Goal: Task Accomplishment & Management: Manage account settings

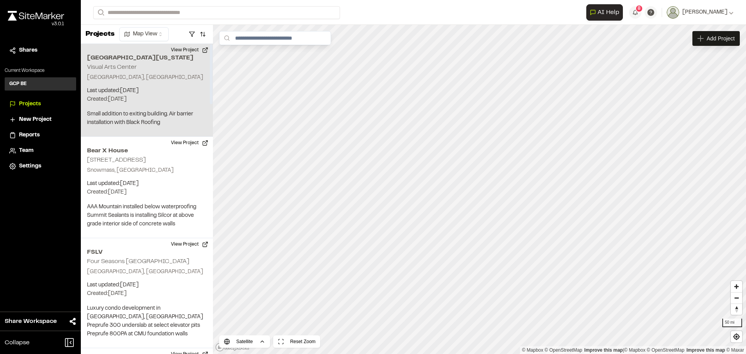
click at [133, 78] on p "[GEOGRAPHIC_DATA], [GEOGRAPHIC_DATA]" at bounding box center [147, 77] width 120 height 9
click at [180, 49] on button "View Project" at bounding box center [189, 50] width 47 height 12
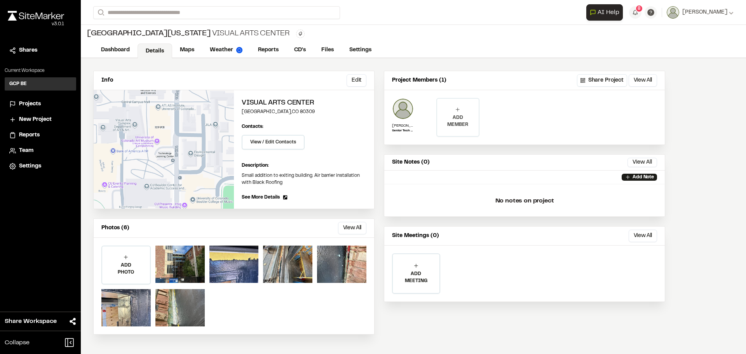
click at [465, 118] on p "ADD MEMBER" at bounding box center [457, 121] width 41 height 14
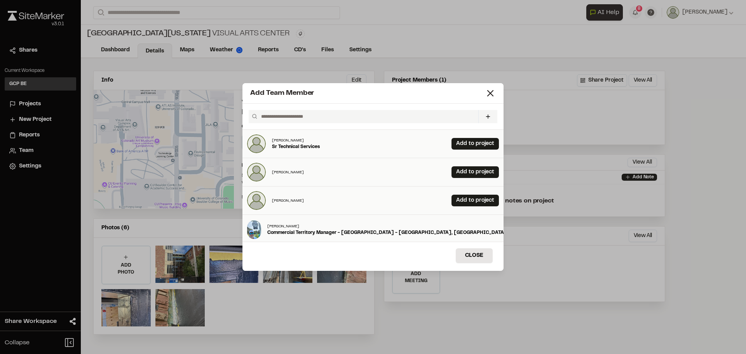
click at [280, 118] on input "text" at bounding box center [366, 116] width 217 height 13
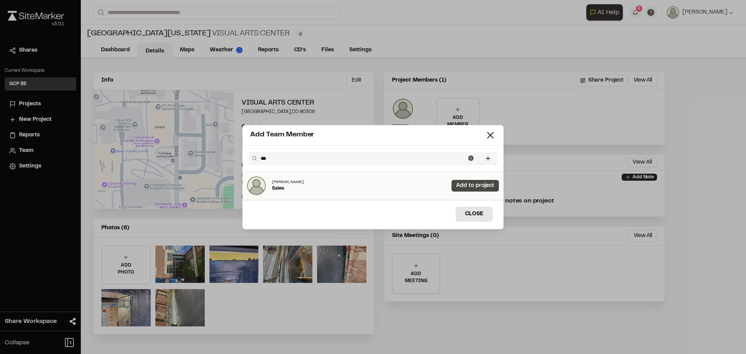
type input "***"
click at [459, 185] on link "Add to project" at bounding box center [475, 186] width 47 height 12
click at [473, 213] on button "Close" at bounding box center [474, 214] width 37 height 15
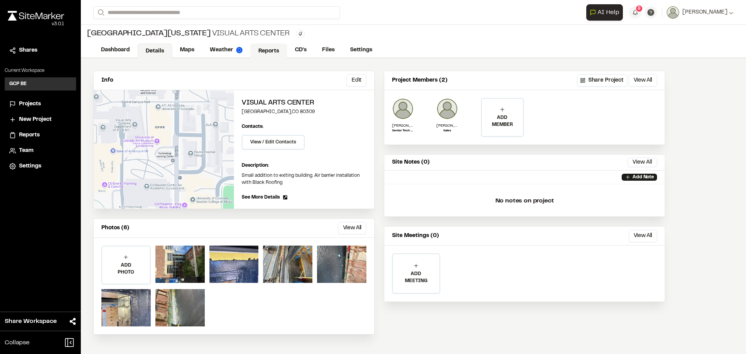
click at [271, 51] on link "Reports" at bounding box center [268, 51] width 37 height 15
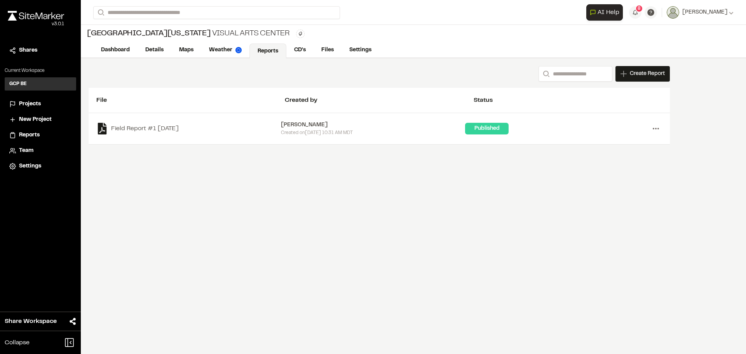
click at [654, 130] on icon at bounding box center [656, 128] width 12 height 12
click at [613, 178] on link "Delete" at bounding box center [628, 180] width 68 height 12
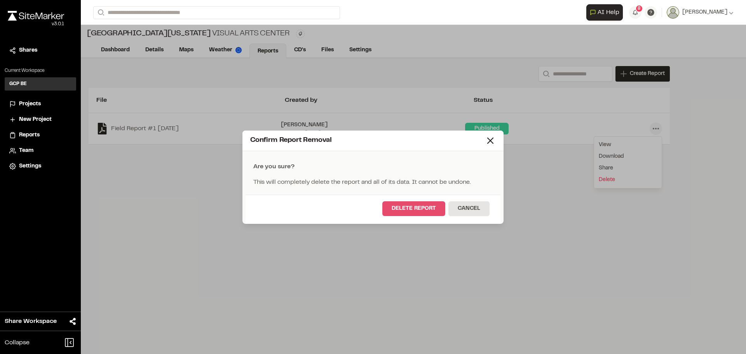
click at [415, 211] on button "Delete Report" at bounding box center [413, 208] width 63 height 15
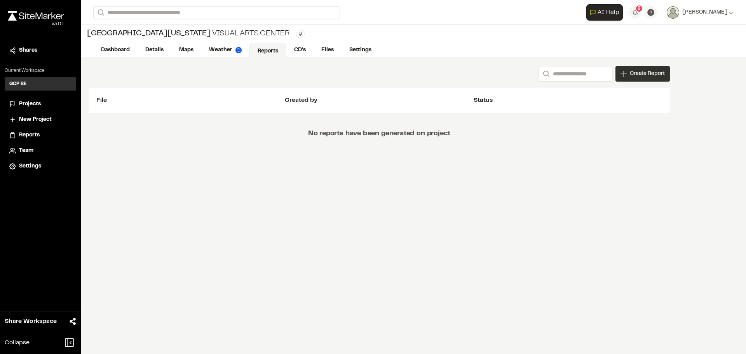
click at [648, 72] on span "Create Report" at bounding box center [647, 74] width 35 height 9
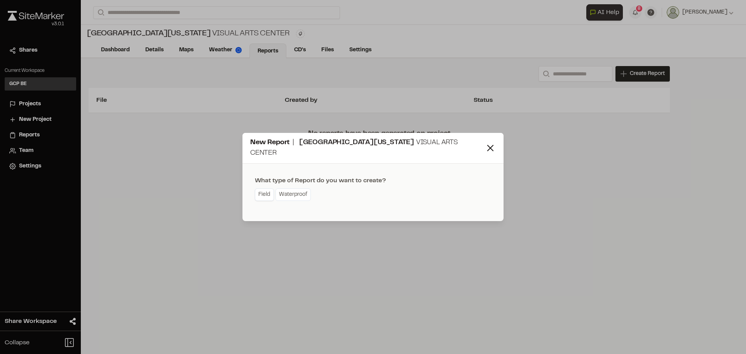
click at [269, 192] on link "Field" at bounding box center [264, 195] width 19 height 12
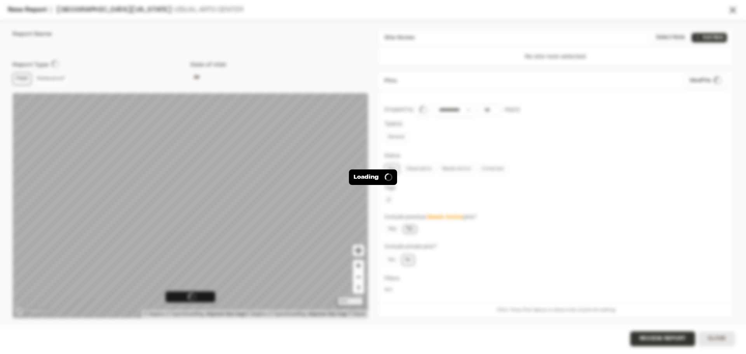
type input "**********"
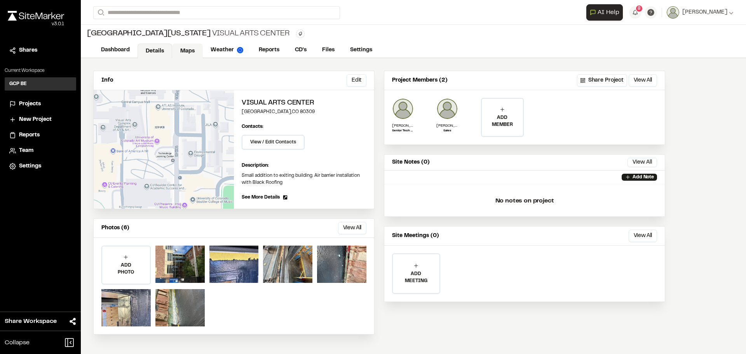
click at [190, 49] on link "Maps" at bounding box center [187, 51] width 31 height 15
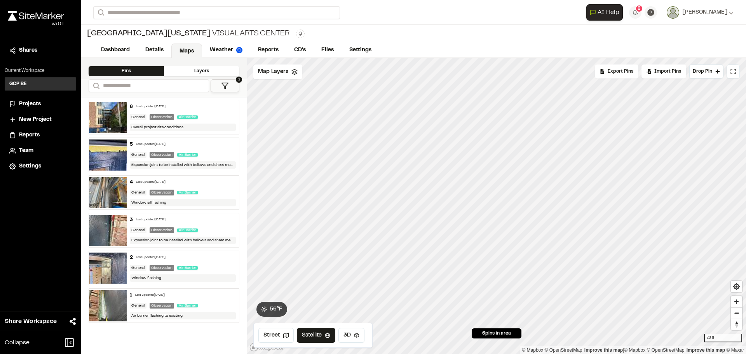
click at [206, 150] on div "5 Last updated Oct 7, 2025 General Observation Air Barrier Expansion joint to b…" at bounding box center [183, 155] width 113 height 34
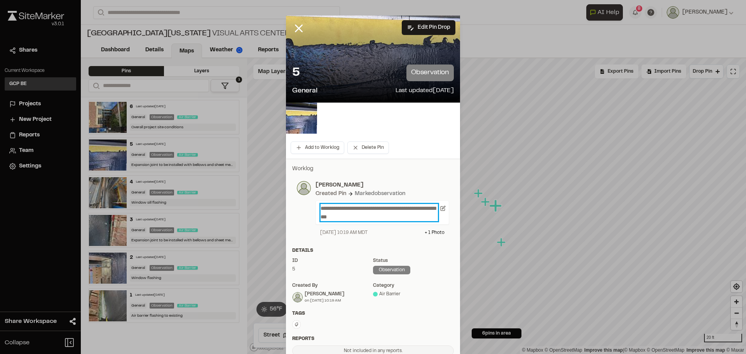
click at [372, 218] on p "**********" at bounding box center [379, 212] width 117 height 17
click at [321, 216] on p "**********" at bounding box center [379, 212] width 117 height 17
click at [436, 232] on div "+ 1 Photo" at bounding box center [435, 232] width 20 height 7
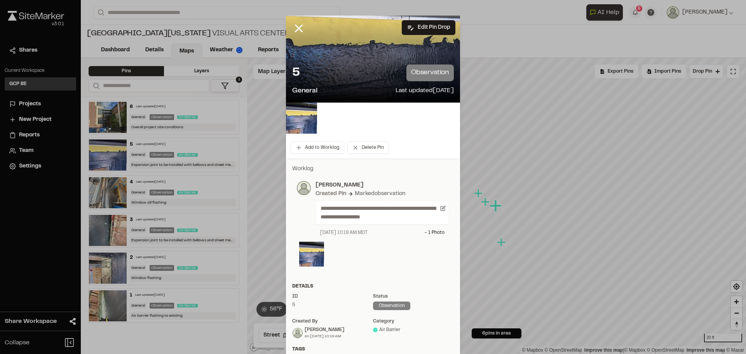
click at [353, 265] on div at bounding box center [373, 255] width 148 height 27
click at [341, 253] on div at bounding box center [373, 255] width 148 height 27
drag, startPoint x: 341, startPoint y: 253, endPoint x: 332, endPoint y: 259, distance: 10.3
click at [332, 259] on div at bounding box center [373, 255] width 148 height 27
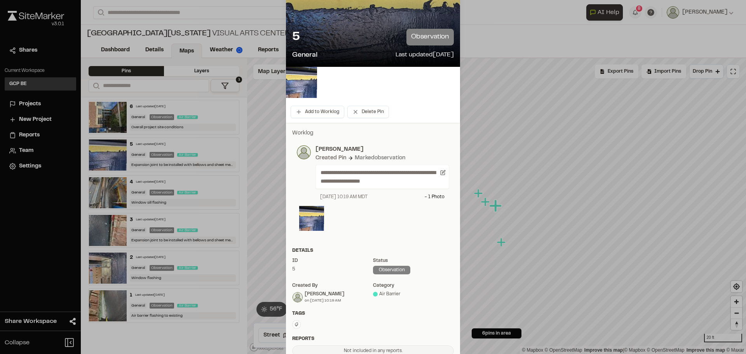
scroll to position [35, 0]
drag, startPoint x: 363, startPoint y: 207, endPoint x: 360, endPoint y: 213, distance: 7.1
click at [360, 213] on div at bounding box center [373, 220] width 148 height 27
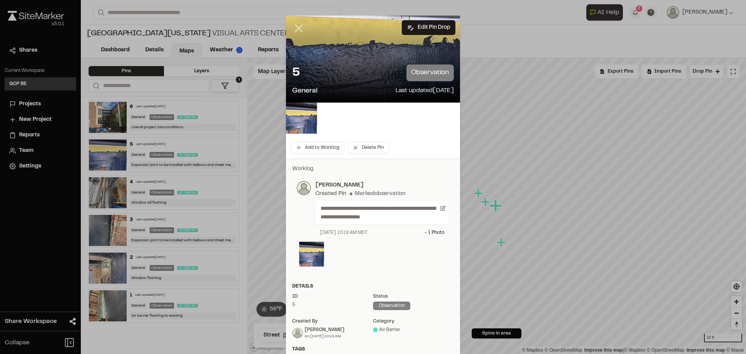
click at [298, 28] on icon at bounding box center [298, 28] width 13 height 13
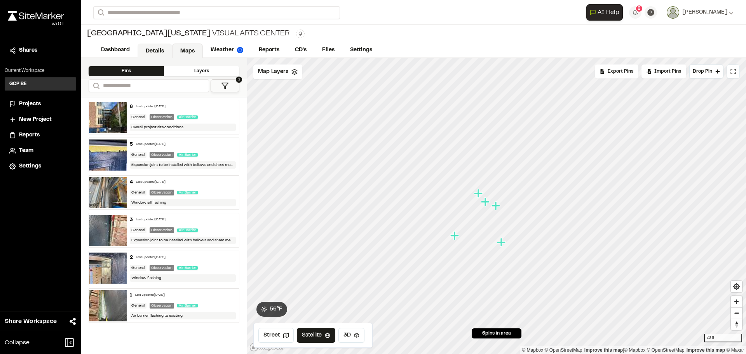
click at [154, 49] on link "Details" at bounding box center [155, 51] width 35 height 15
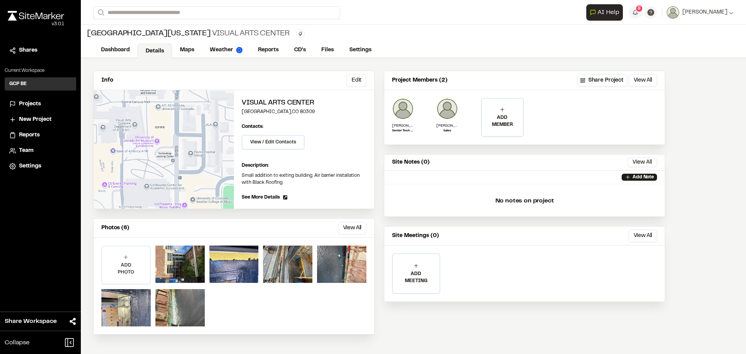
click at [130, 265] on p "ADD PHOTO" at bounding box center [126, 269] width 48 height 14
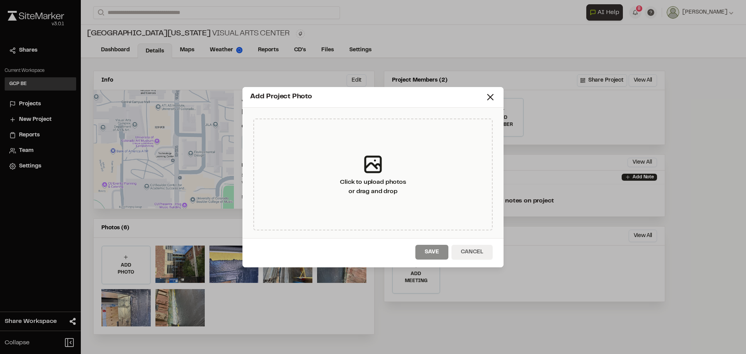
click at [467, 250] on button "Cancel" at bounding box center [472, 252] width 41 height 15
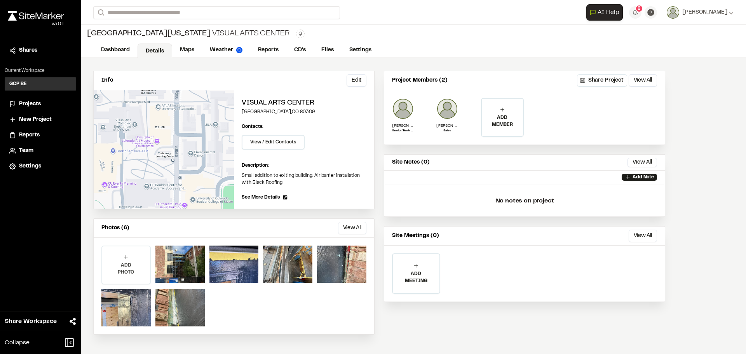
click at [129, 267] on p "ADD PHOTO" at bounding box center [126, 269] width 48 height 14
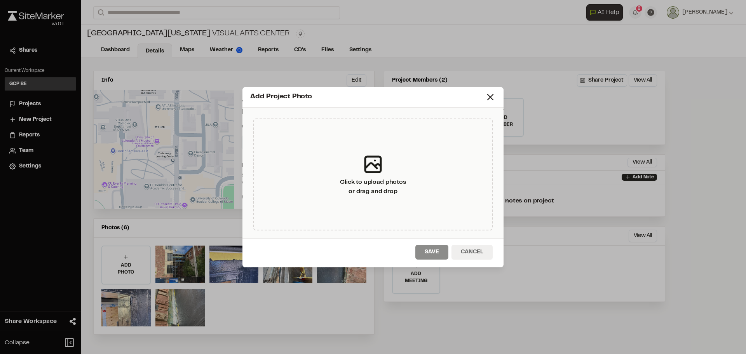
click at [474, 253] on button "Cancel" at bounding box center [472, 252] width 41 height 15
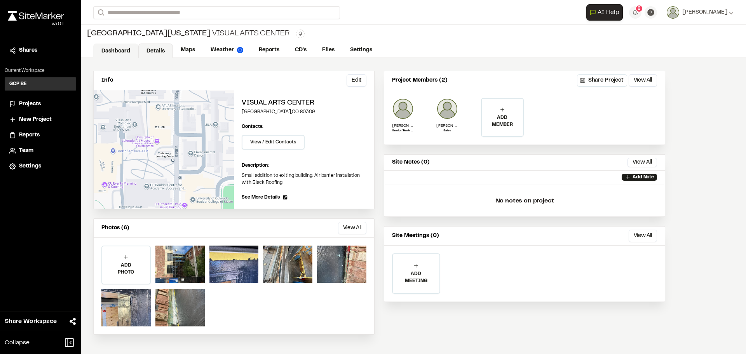
click at [110, 52] on link "Dashboard" at bounding box center [115, 51] width 45 height 15
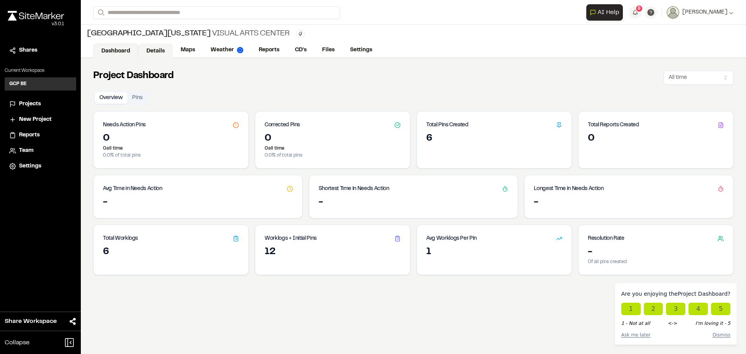
click at [155, 49] on link "Details" at bounding box center [155, 51] width 35 height 15
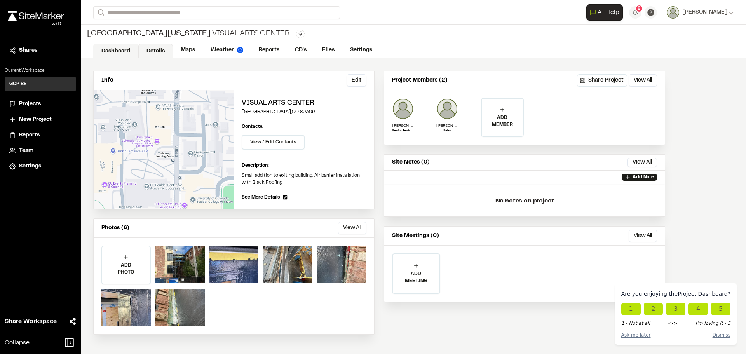
click at [122, 53] on link "Dashboard" at bounding box center [115, 51] width 45 height 15
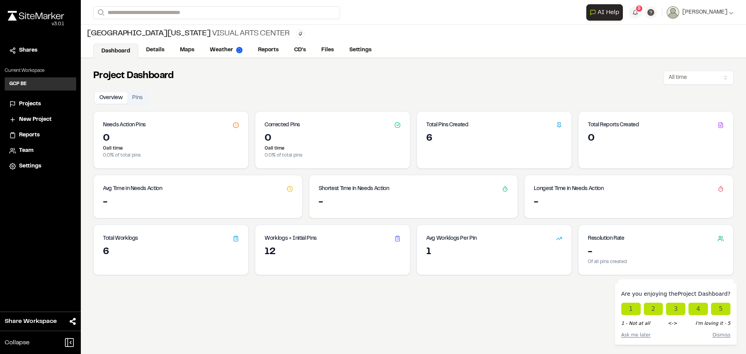
click at [115, 254] on div "6" at bounding box center [171, 252] width 136 height 12
click at [234, 240] on icon at bounding box center [236, 239] width 6 height 6
click at [447, 138] on div "6" at bounding box center [494, 139] width 136 height 12
click at [556, 126] on icon at bounding box center [559, 125] width 6 height 6
click at [192, 54] on link "Maps" at bounding box center [187, 51] width 31 height 15
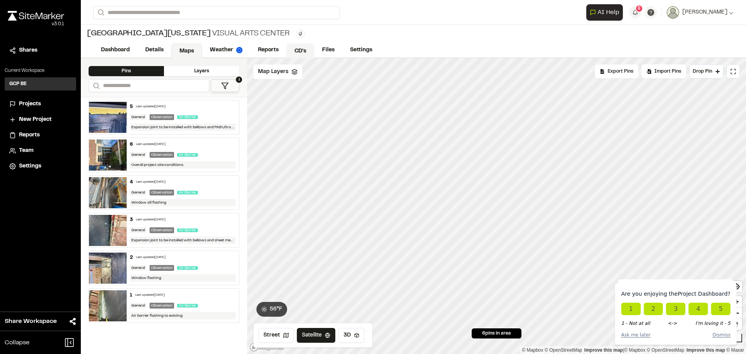
click at [297, 52] on link "CD's" at bounding box center [300, 51] width 28 height 15
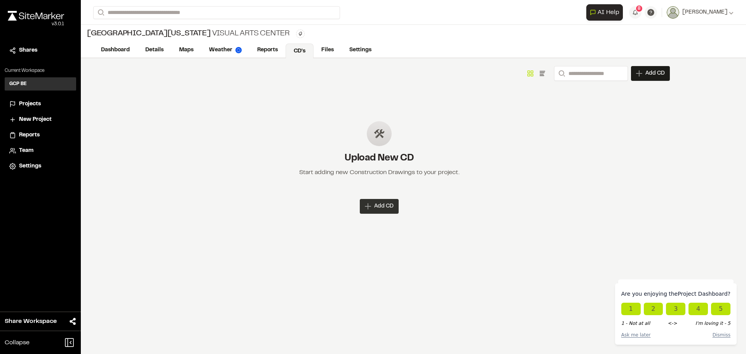
click at [368, 206] on icon at bounding box center [368, 206] width 6 height 6
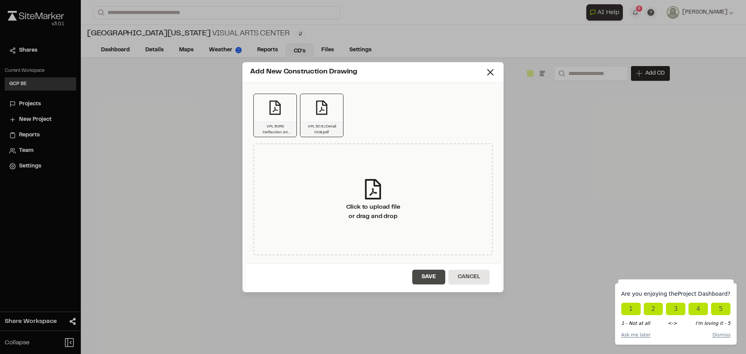
click at [429, 275] on button "Save" at bounding box center [428, 277] width 33 height 15
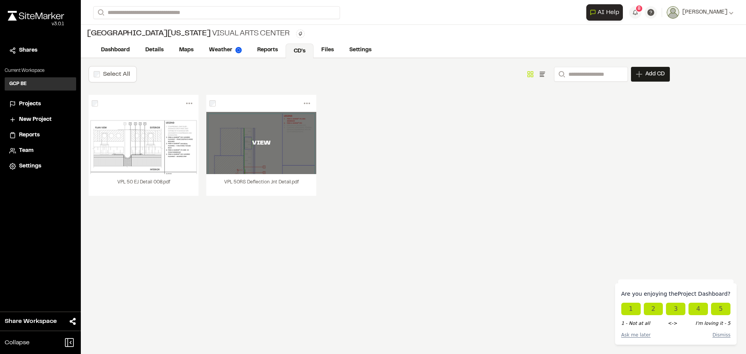
drag, startPoint x: 269, startPoint y: 157, endPoint x: 246, endPoint y: 156, distance: 22.9
click at [246, 156] on div "VIEW" at bounding box center [261, 143] width 110 height 62
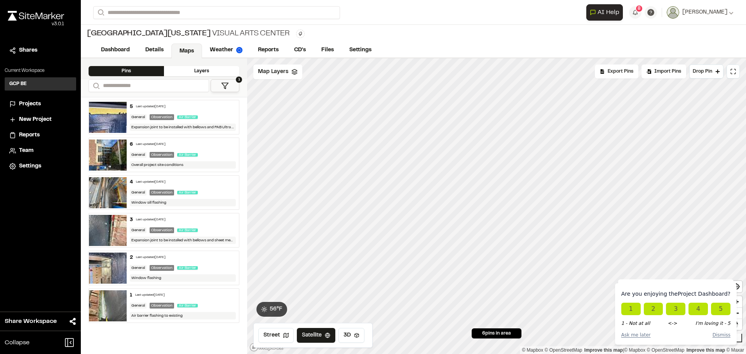
click at [208, 114] on div "General Observation Air Barrier" at bounding box center [183, 116] width 106 height 7
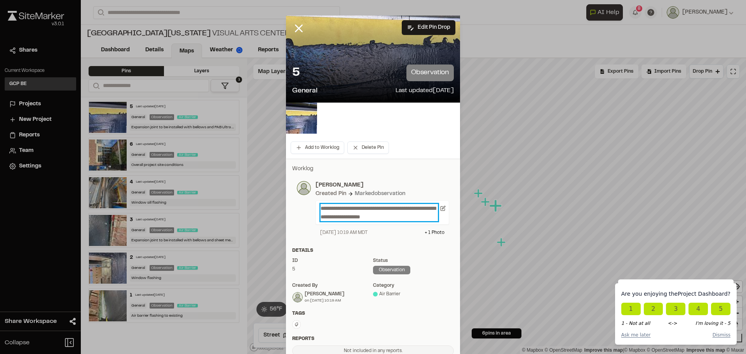
click at [321, 206] on p "**********" at bounding box center [379, 212] width 117 height 17
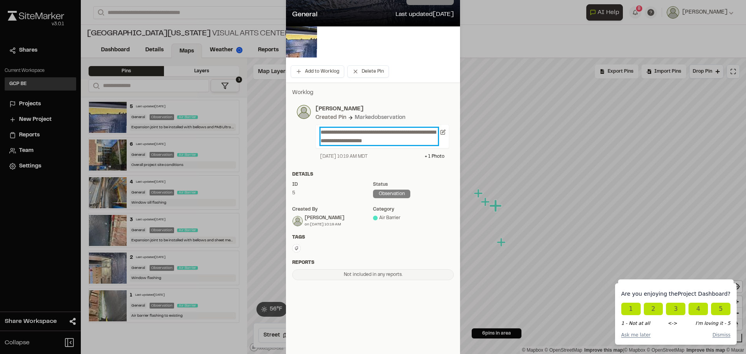
scroll to position [77, 0]
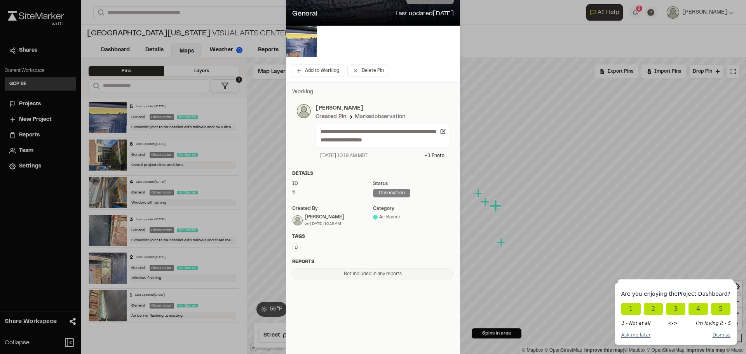
click at [295, 249] on icon at bounding box center [296, 247] width 5 height 5
click at [318, 242] on div at bounding box center [373, 100] width 746 height 354
click at [435, 154] on div "+ 1 Photo" at bounding box center [435, 155] width 20 height 7
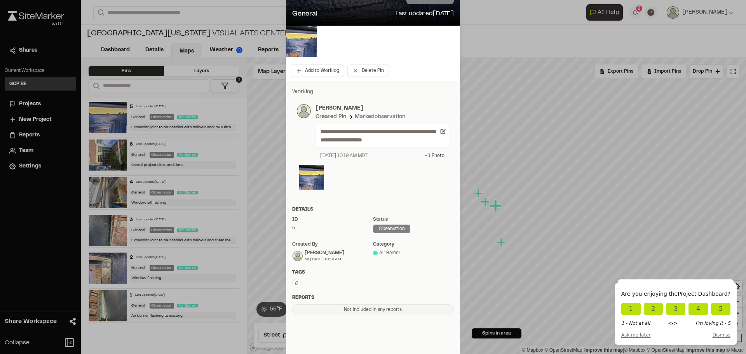
click at [428, 155] on div "- 1 Photo" at bounding box center [435, 155] width 20 height 7
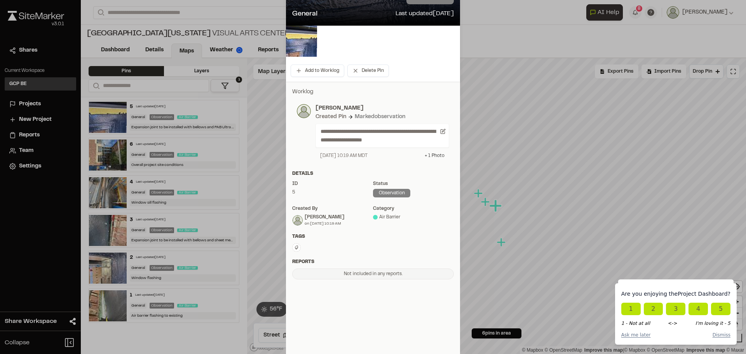
click at [428, 155] on div "+ 1 Photo" at bounding box center [435, 155] width 20 height 7
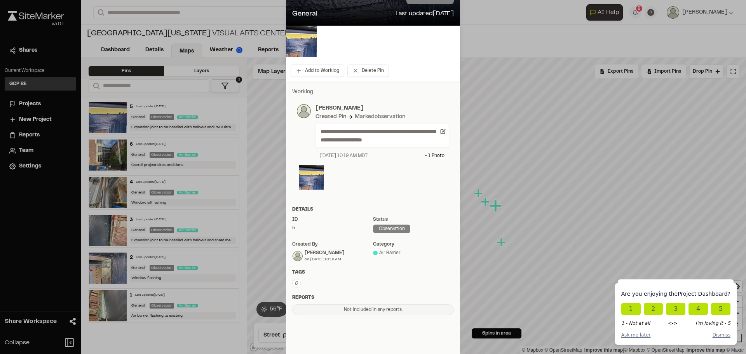
click at [340, 179] on div at bounding box center [373, 178] width 148 height 27
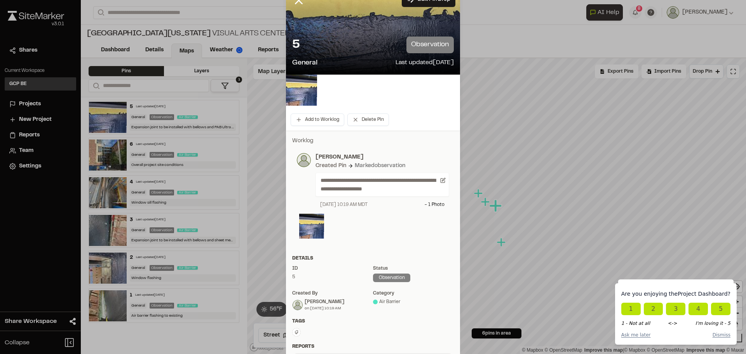
scroll to position [0, 0]
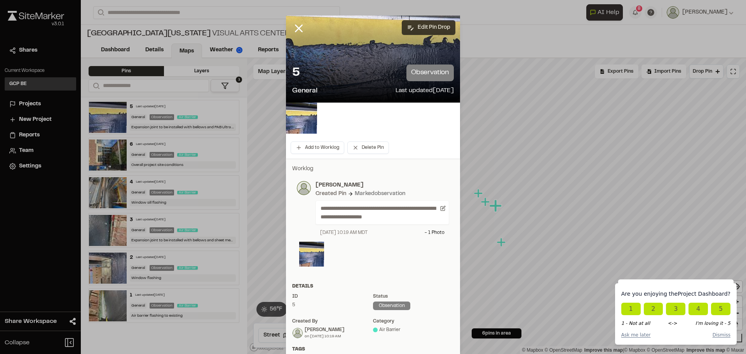
click at [422, 24] on button "Edit Pin Drop" at bounding box center [429, 27] width 54 height 15
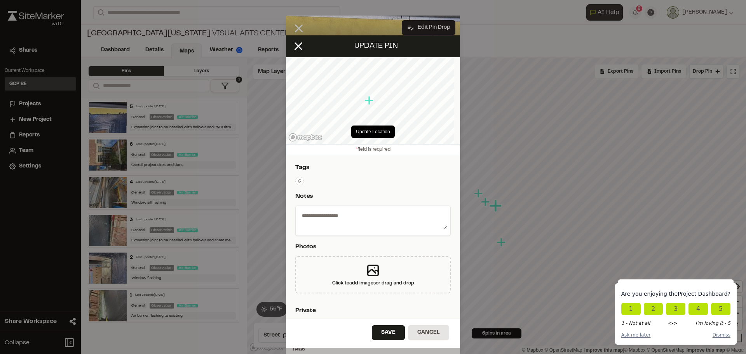
select select "****"
type textarea "**********"
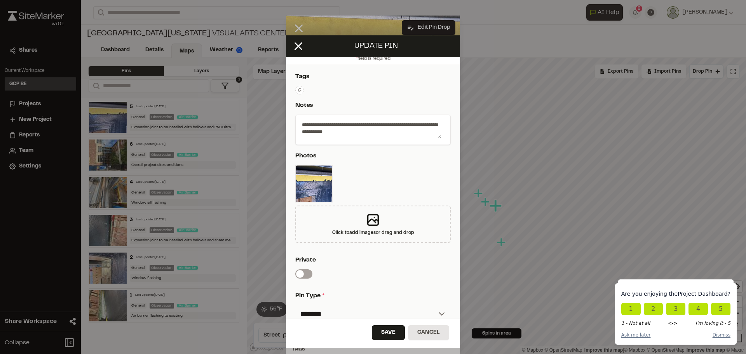
scroll to position [117, 0]
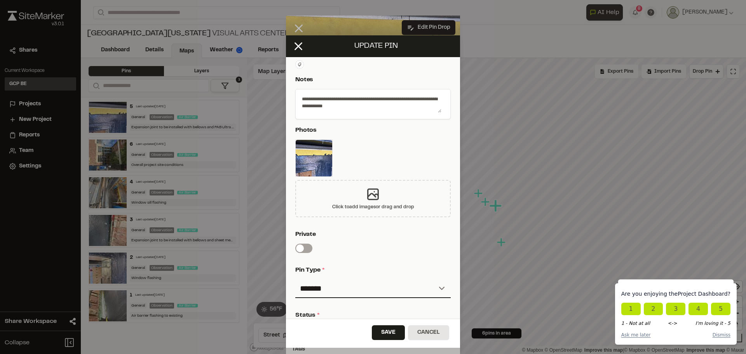
click at [368, 197] on icon at bounding box center [373, 194] width 10 height 10
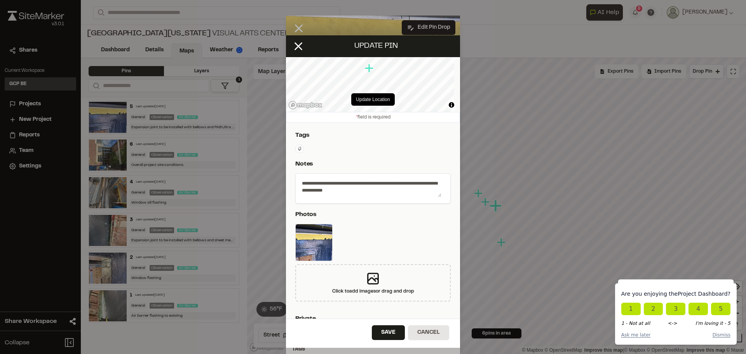
scroll to position [0, 0]
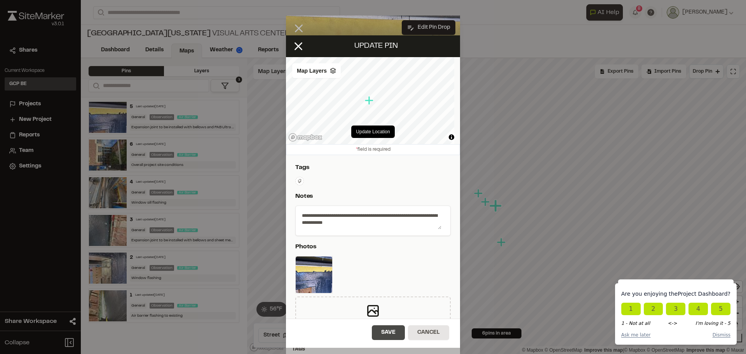
click at [390, 337] on button "Save" at bounding box center [388, 332] width 33 height 15
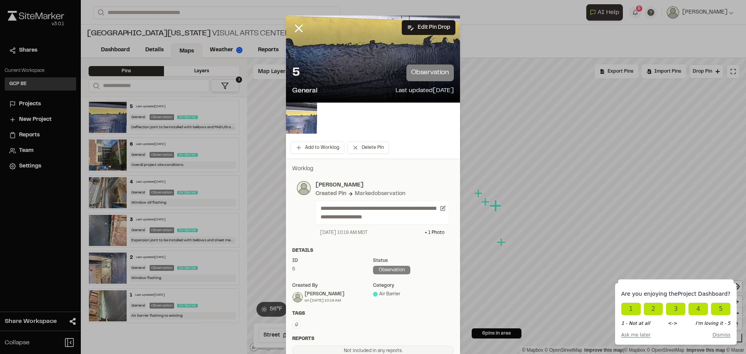
click at [298, 117] on img at bounding box center [301, 118] width 31 height 31
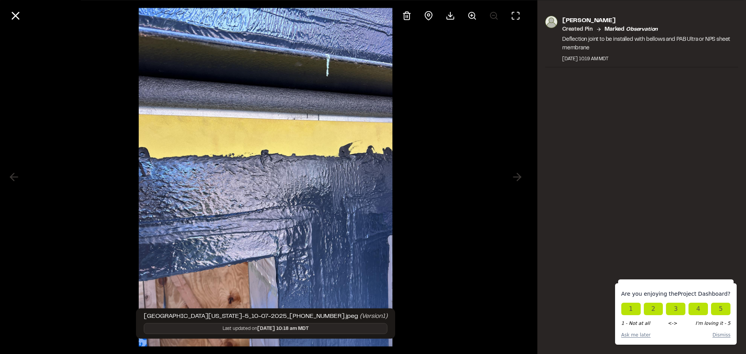
click at [643, 337] on div "Chad Hinshaw Created Pin Marked observation Deflection joint to be installed wi…" at bounding box center [642, 177] width 209 height 354
click at [639, 336] on div "Chad Hinshaw Created Pin Marked observation Deflection joint to be installed wi…" at bounding box center [642, 177] width 209 height 354
click at [730, 337] on div "Chad Hinshaw Created Pin Marked observation Deflection joint to be installed wi…" at bounding box center [642, 177] width 209 height 354
click at [728, 337] on div "Chad Hinshaw Created Pin Marked observation Deflection joint to be installed wi…" at bounding box center [642, 177] width 209 height 354
click at [726, 337] on div "Chad Hinshaw Created Pin Marked observation Deflection joint to be installed wi…" at bounding box center [642, 177] width 209 height 354
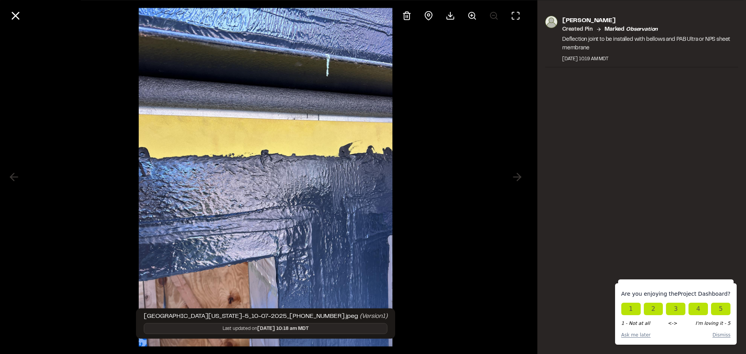
click at [726, 337] on div "Chad Hinshaw Created Pin Marked observation Deflection joint to be installed wi…" at bounding box center [642, 177] width 209 height 354
click at [513, 16] on icon at bounding box center [515, 15] width 9 height 9
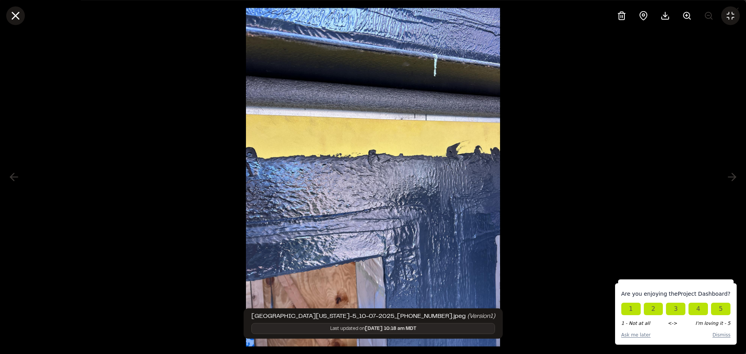
click at [14, 17] on line at bounding box center [15, 15] width 7 height 7
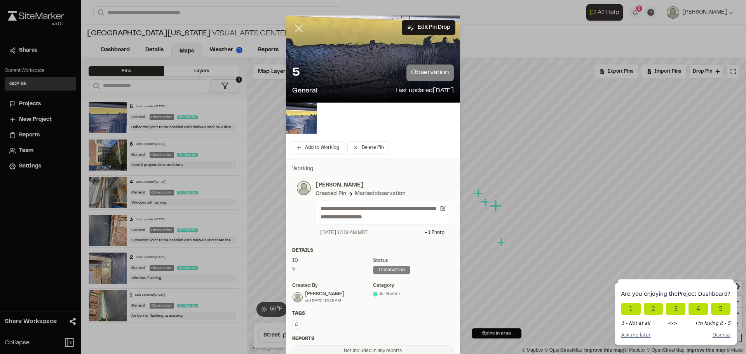
click at [296, 27] on line at bounding box center [299, 28] width 7 height 7
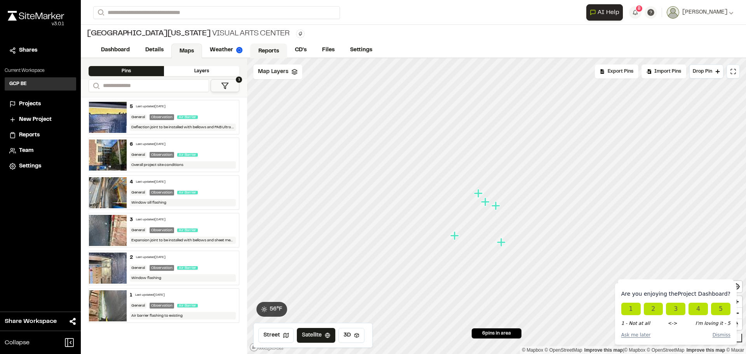
click at [269, 49] on link "Reports" at bounding box center [268, 51] width 37 height 15
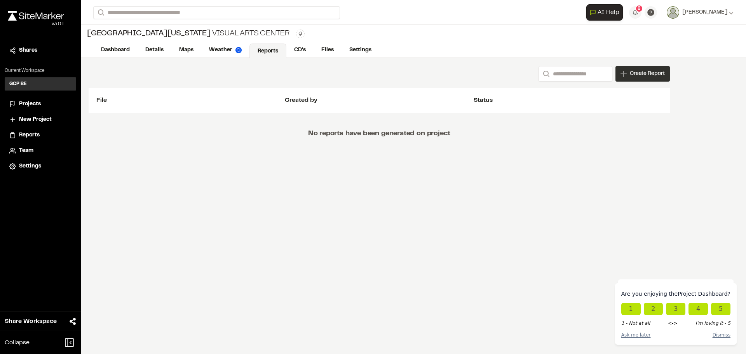
click at [639, 75] on span "Create Report" at bounding box center [647, 74] width 35 height 9
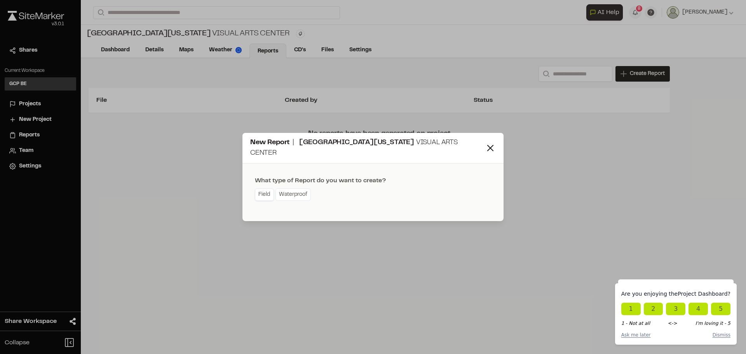
click at [269, 191] on link "Field" at bounding box center [264, 195] width 19 height 12
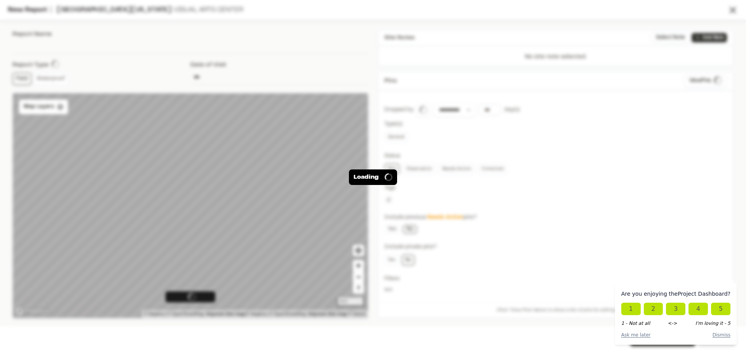
type input "**********"
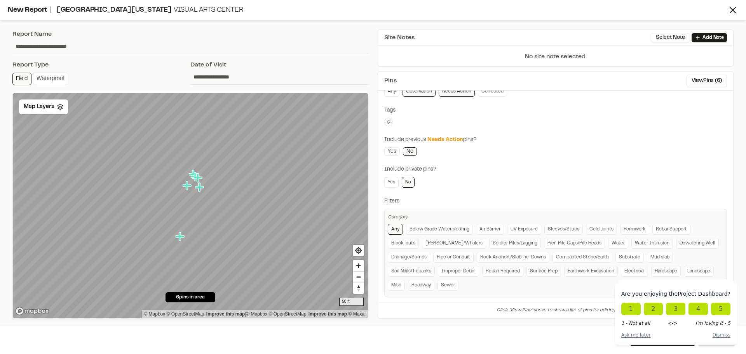
scroll to position [84, 0]
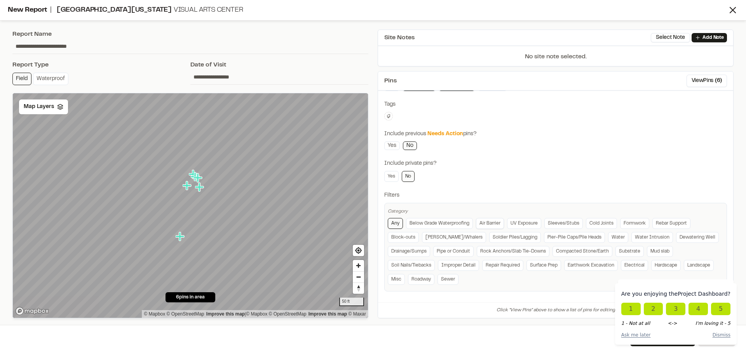
click at [493, 223] on link "Air Barrier" at bounding box center [490, 223] width 28 height 11
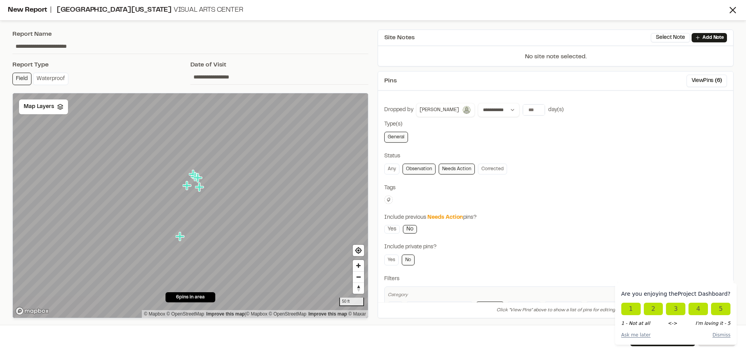
click at [31, 45] on input "**********" at bounding box center [190, 46] width 356 height 15
click at [21, 10] on div "New Report | University of Colorado Visual Arts Center" at bounding box center [368, 10] width 720 height 10
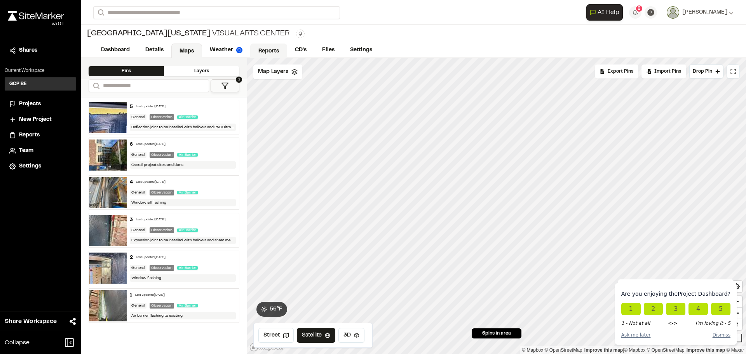
click at [268, 51] on link "Reports" at bounding box center [268, 51] width 37 height 15
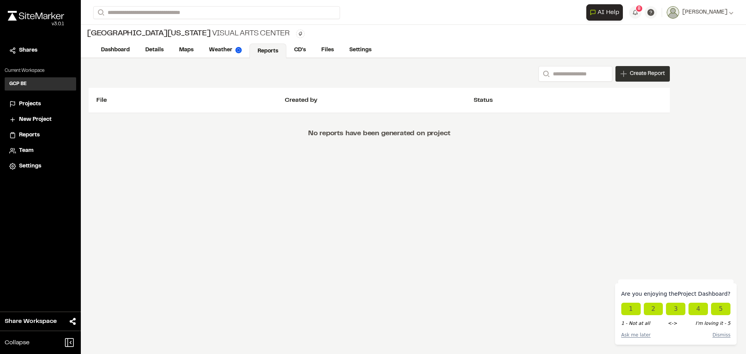
click at [641, 78] on span "Create Report" at bounding box center [647, 74] width 35 height 9
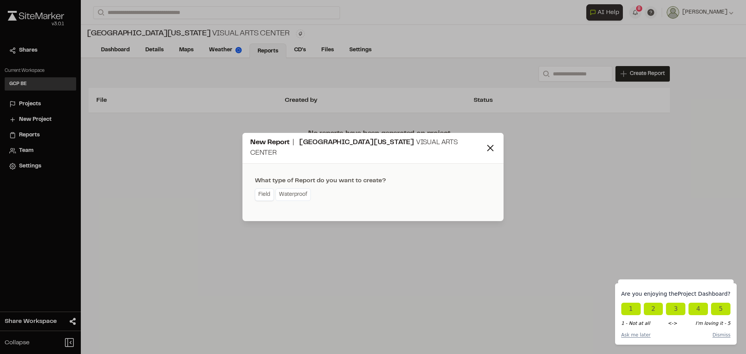
click at [267, 189] on link "Field" at bounding box center [264, 195] width 19 height 12
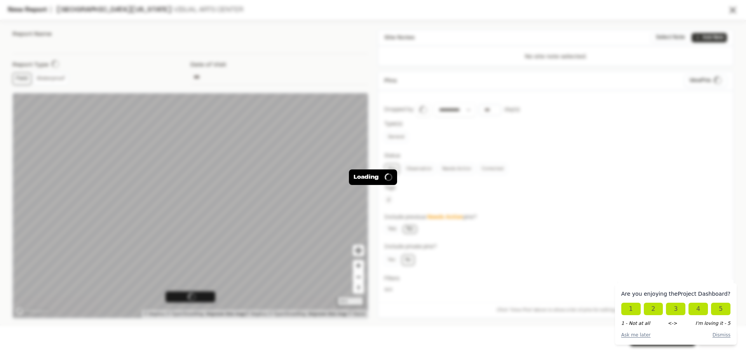
type input "**********"
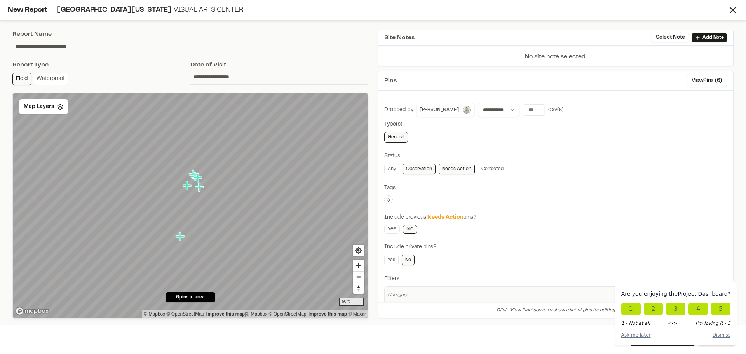
click at [184, 297] on span "6 pins in area" at bounding box center [190, 297] width 29 height 7
click at [179, 297] on span "6 pins in area" at bounding box center [190, 297] width 29 height 7
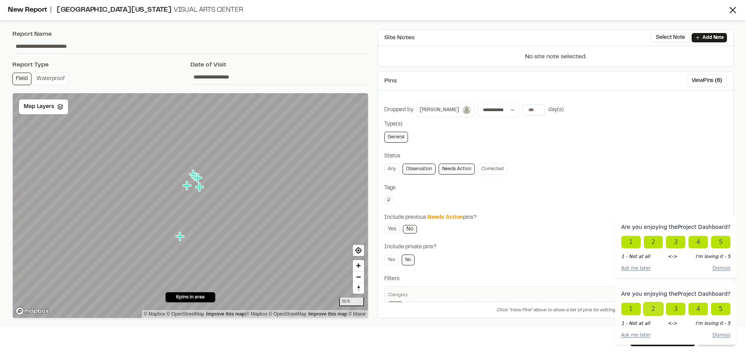
click at [655, 309] on button "2" at bounding box center [653, 309] width 19 height 12
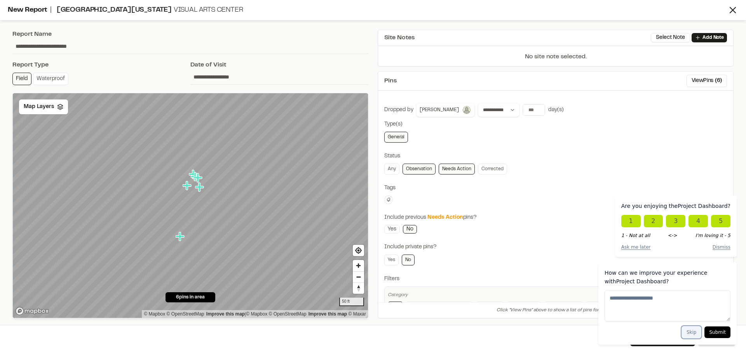
click at [689, 331] on button "Skip" at bounding box center [692, 332] width 20 height 12
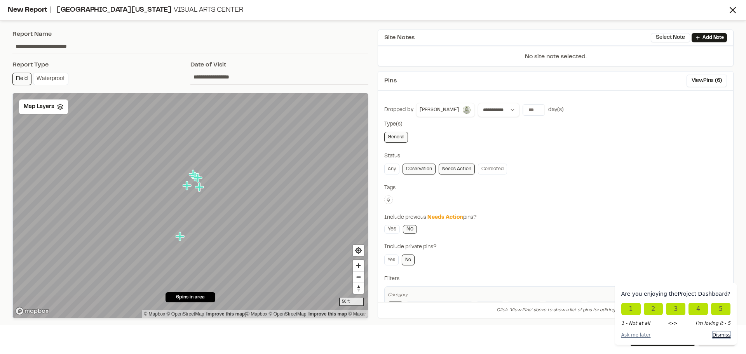
click at [725, 335] on button "Dismiss" at bounding box center [722, 335] width 18 height 7
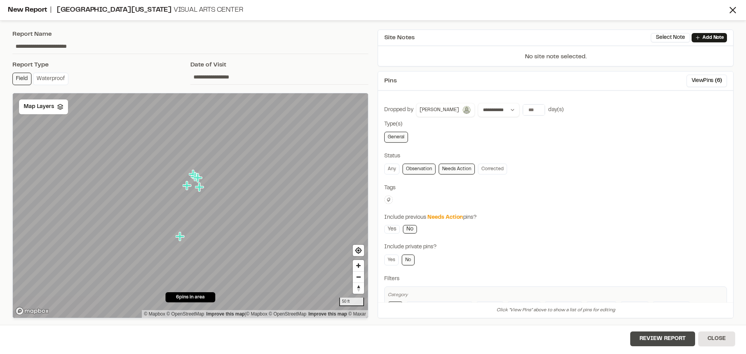
click at [663, 337] on button "Review Report" at bounding box center [662, 339] width 65 height 15
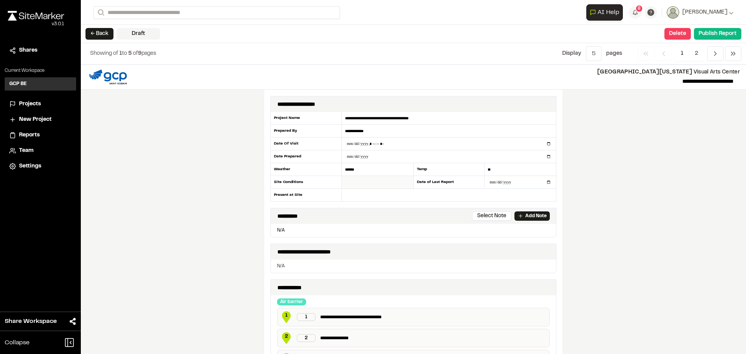
click at [356, 182] on input "text" at bounding box center [378, 182] width 72 height 13
type input "***"
click at [346, 195] on input "text" at bounding box center [449, 195] width 214 height 12
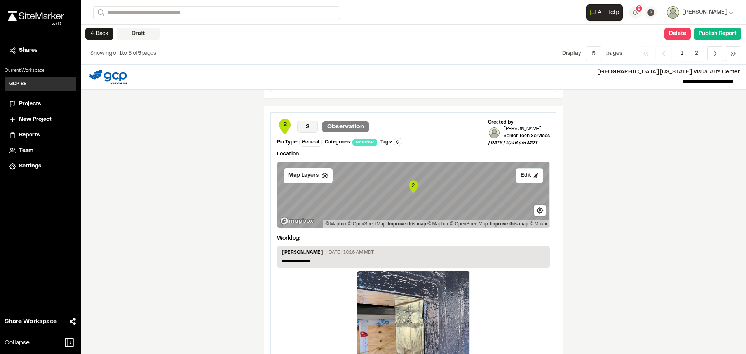
scroll to position [1127, 0]
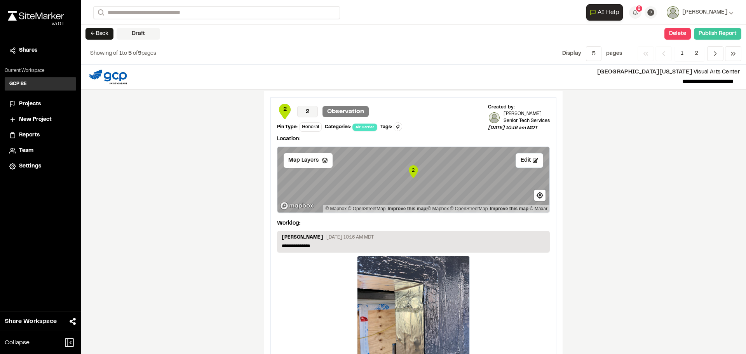
type input "**********"
click at [718, 31] on button "Publish Report" at bounding box center [717, 34] width 47 height 12
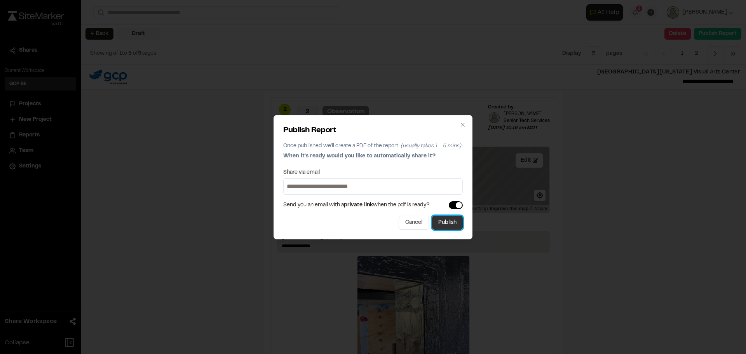
click at [450, 223] on button "Publish" at bounding box center [447, 223] width 31 height 14
